Goal: Task Accomplishment & Management: Use online tool/utility

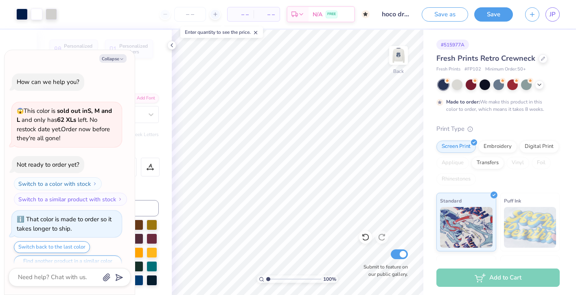
scroll to position [188, 0]
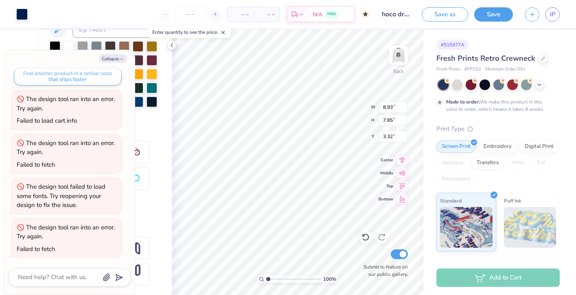
type textarea "x"
type input "3.48"
click at [118, 55] on button "Collapse" at bounding box center [112, 58] width 27 height 9
type textarea "x"
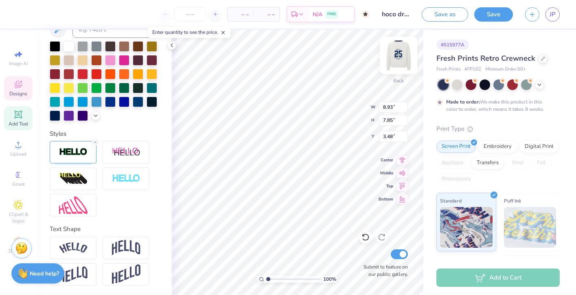
click at [391, 60] on img at bounding box center [398, 55] width 33 height 33
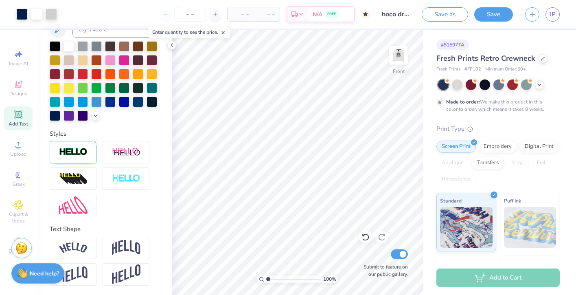
click at [395, 57] on img at bounding box center [398, 55] width 16 height 16
click at [395, 56] on img at bounding box center [398, 55] width 33 height 33
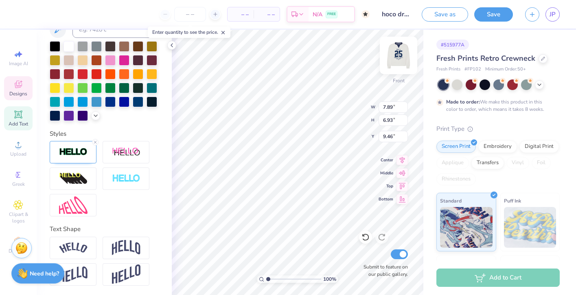
type input "3.85"
type input "10.95"
type input "9.63"
click at [402, 60] on img at bounding box center [398, 55] width 33 height 33
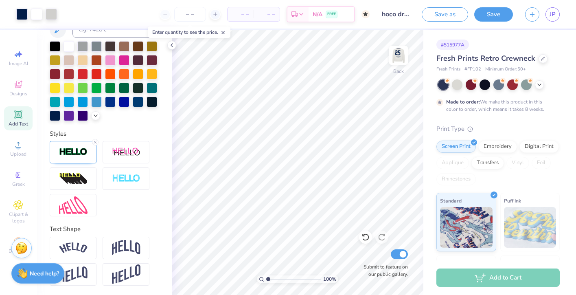
click at [402, 60] on img at bounding box center [398, 55] width 16 height 16
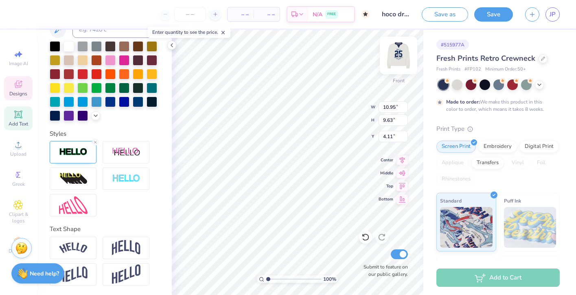
type input "1.77"
type input "7.53"
type input "4.82"
type input "19.37"
type input "10.95"
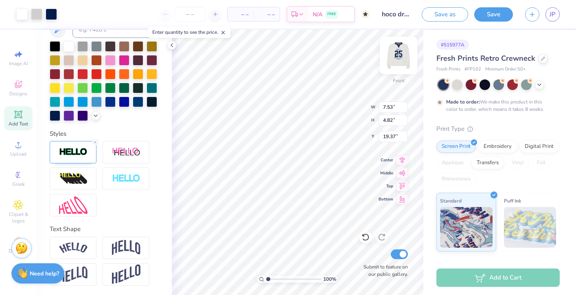
type input "9.63"
type input "3.76"
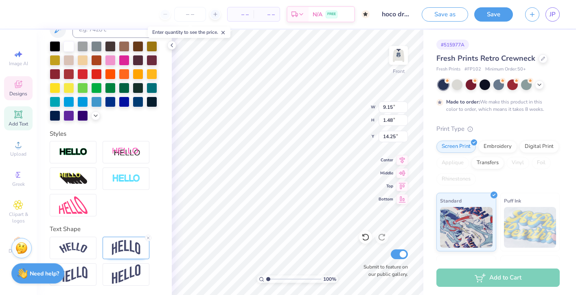
type input "1.52"
click at [146, 236] on icon at bounding box center [148, 237] width 5 height 5
type input "0.95"
type input "1.79"
type input "10.22"
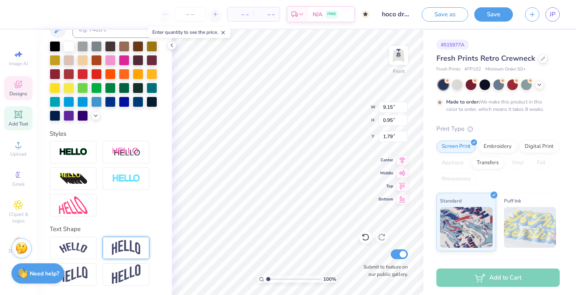
type input "1.06"
type input "13.89"
type textarea "THETA x DELTS"
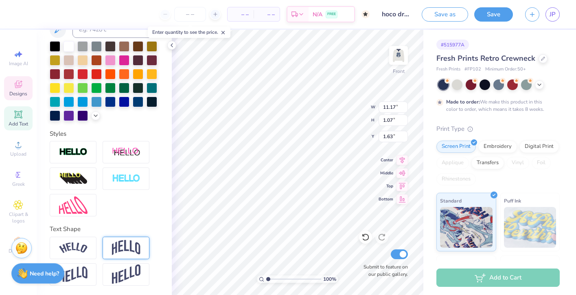
type input "1.63"
type input "14.74"
type input "1.93"
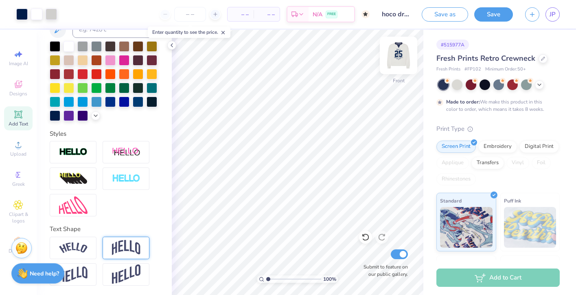
click at [405, 53] on img at bounding box center [398, 55] width 33 height 33
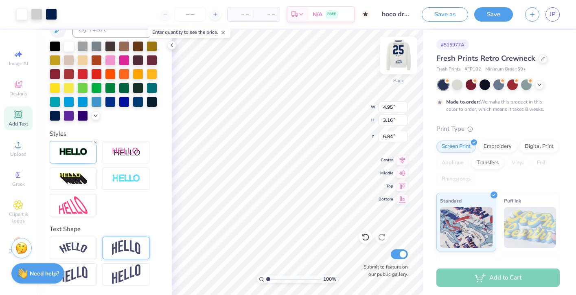
type input "3.70"
type input "5.56"
type input "1.20"
type input "1.80"
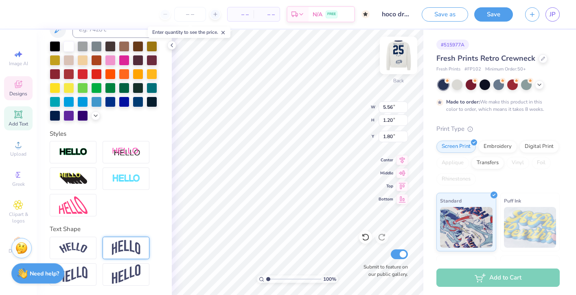
type textarea "H"
type textarea "M"
type textarea "H"
type textarea "T"
type input "10.16"
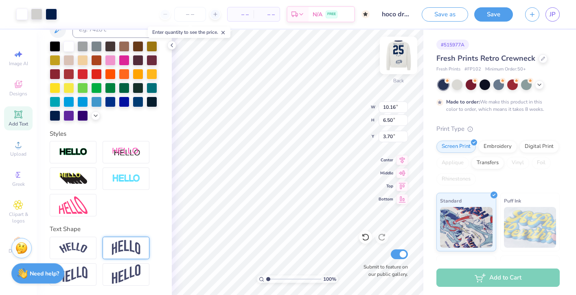
type input "6.50"
type input "2.33"
type input "8.47"
type input "5.42"
type input "1.81"
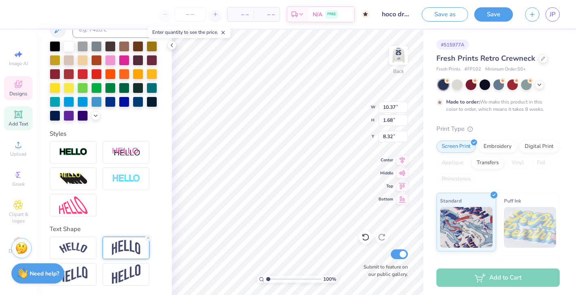
type input "8.32"
click at [397, 51] on img at bounding box center [398, 55] width 33 height 33
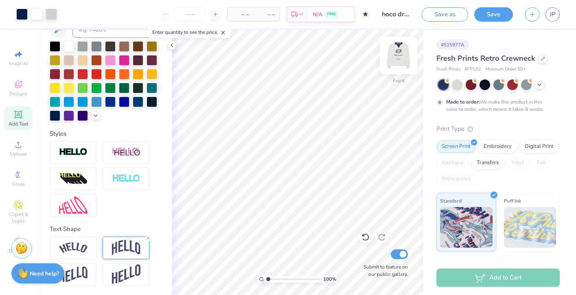
click at [396, 51] on img at bounding box center [398, 55] width 33 height 33
click at [396, 51] on img at bounding box center [398, 55] width 16 height 16
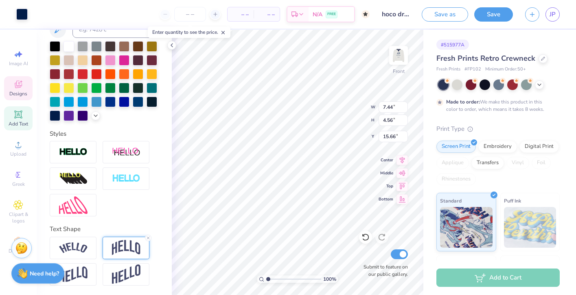
type input "19.37"
type input "6.16"
type input "5.93"
type input "3.79"
type input "6.68"
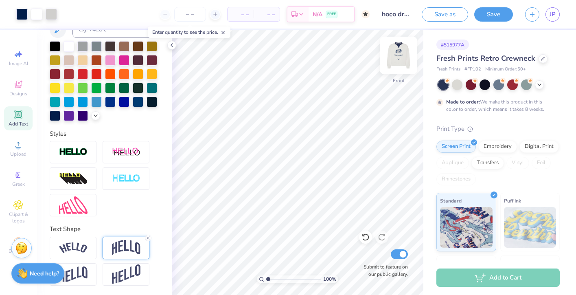
click at [396, 57] on img at bounding box center [398, 55] width 33 height 33
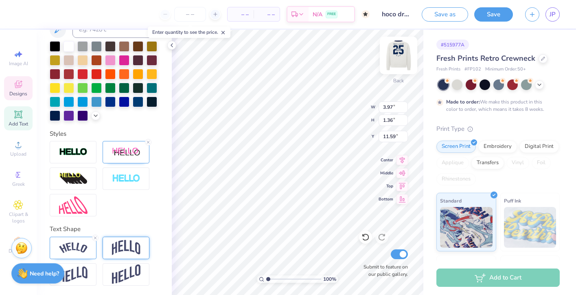
type input "4.37"
type input "1.64"
type textarea "I"
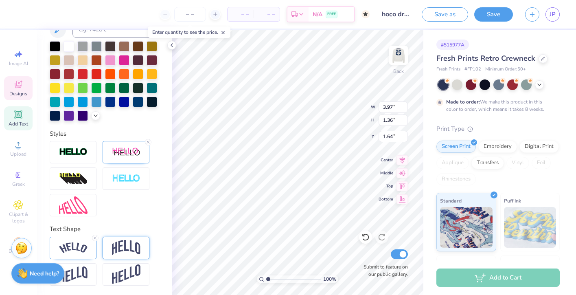
type textarea "Homecoming"
type input "5.99"
type input "1.12"
type input "1.63"
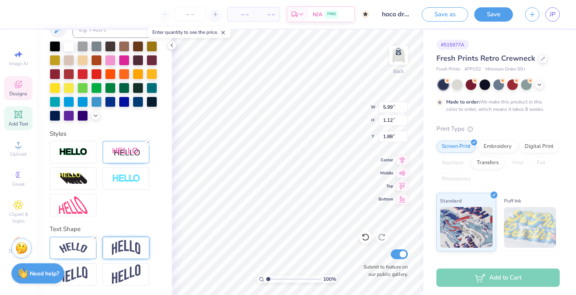
type input "1.88"
type input "1.10"
type input "1.05"
type input "3.42"
type input "5.99"
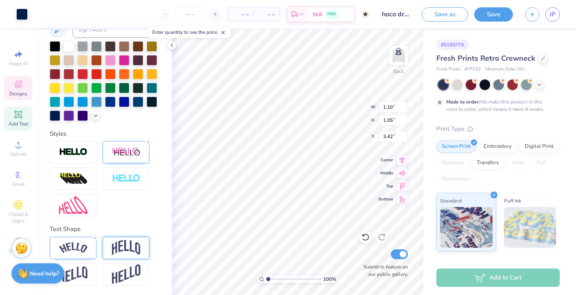
type input "1.12"
type input "1.88"
type textarea "THEta"
type input "3.86"
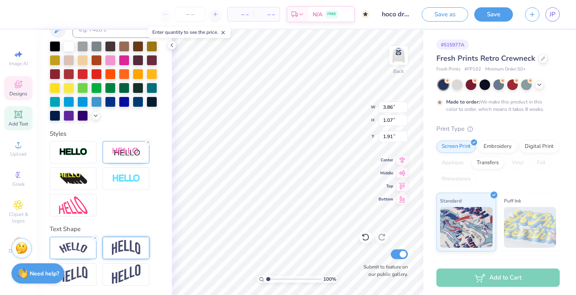
type input "1.07"
type input "4.23"
type textarea "Theta"
type input "4.32"
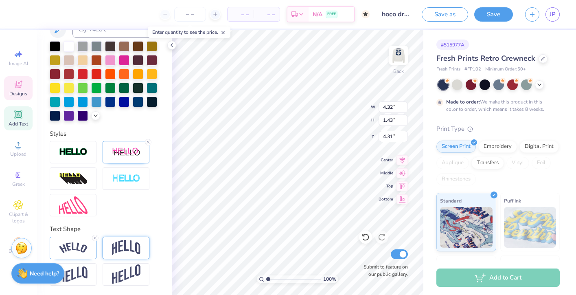
type input "1.43"
type input "1.57"
type input "1.95"
type input "3.00"
type input "3.81"
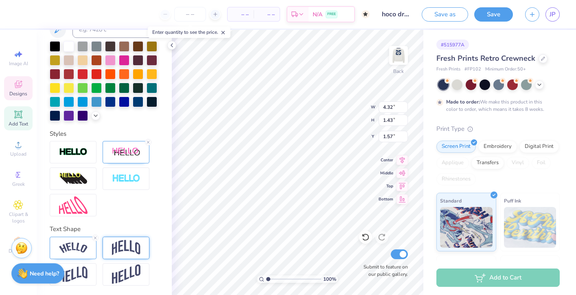
type input "1.26"
type input "1.11"
type input "3.00"
type input "1.10"
type input "3.00"
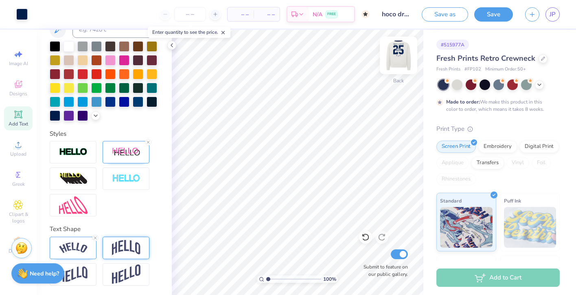
click at [396, 53] on img at bounding box center [398, 55] width 33 height 33
click at [399, 54] on img at bounding box center [398, 55] width 33 height 33
click at [399, 54] on img at bounding box center [398, 55] width 16 height 16
click at [499, 13] on button "Save" at bounding box center [493, 13] width 39 height 14
